Goal: Find specific page/section: Find specific page/section

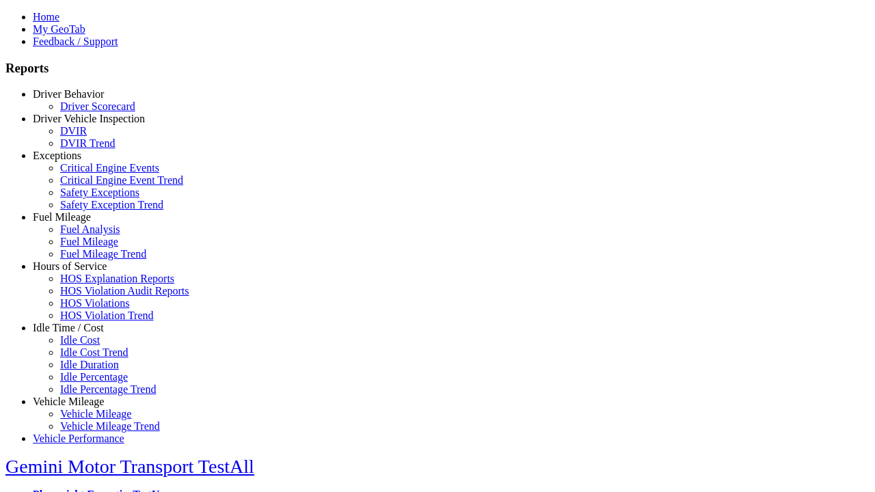
click at [79, 272] on link "Hours of Service" at bounding box center [70, 266] width 74 height 12
click at [89, 284] on link "HOS Explanation Reports" at bounding box center [117, 279] width 114 height 12
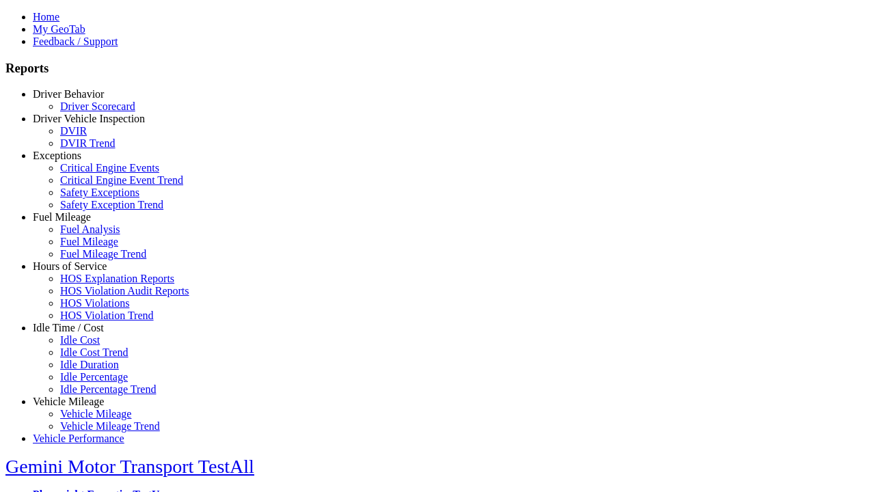
type input "**********"
type input "*********"
